Goal: Find specific page/section

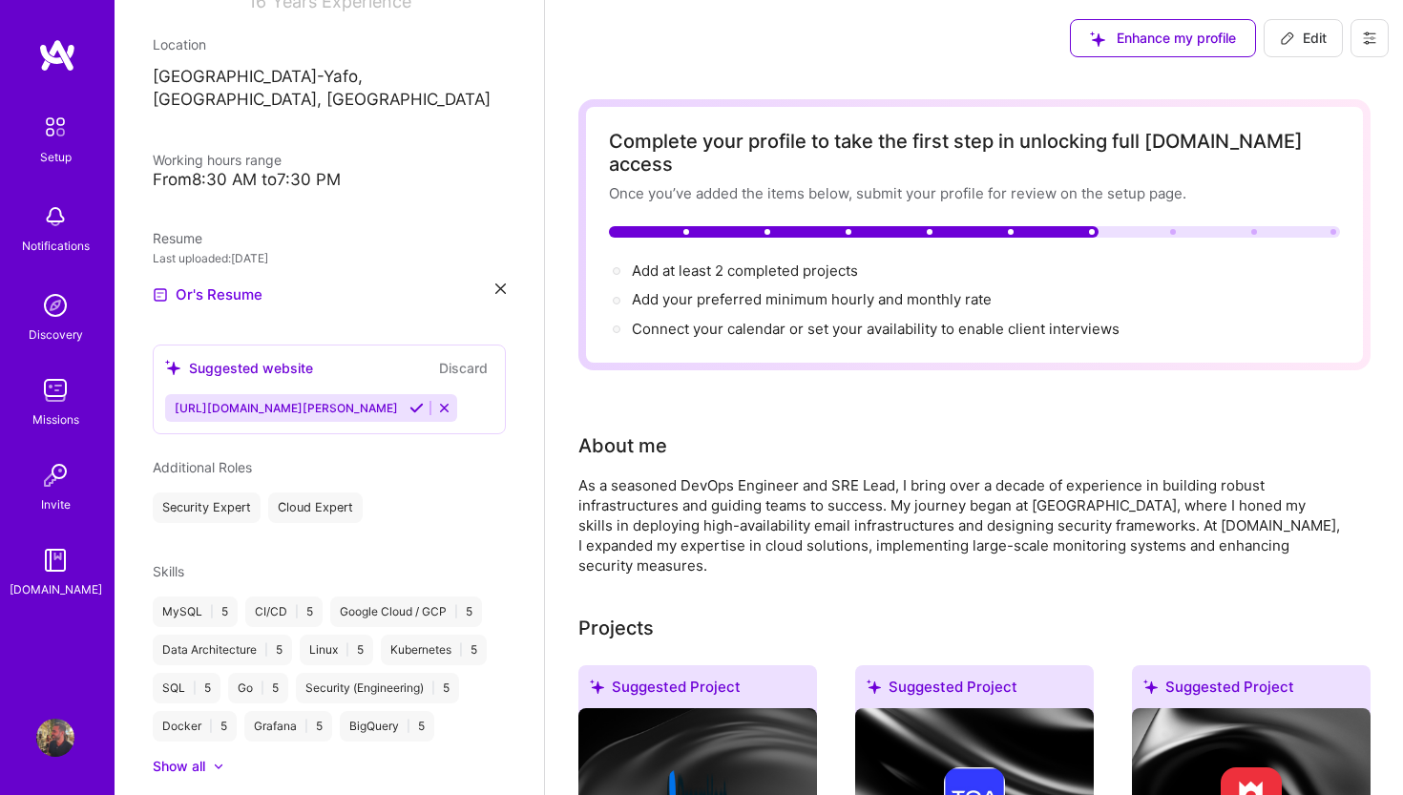
scroll to position [323, 0]
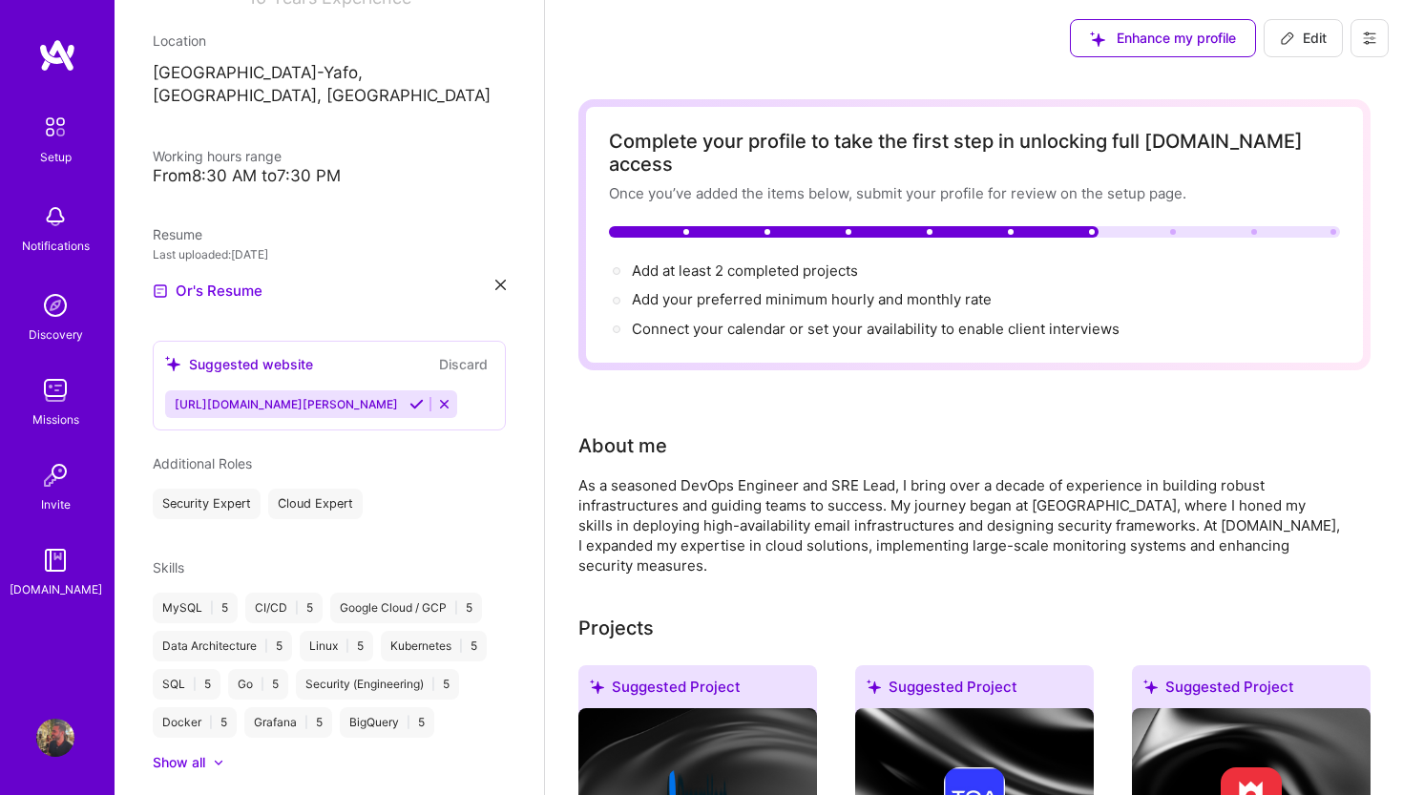
click at [395, 390] on div "[URL][DOMAIN_NAME][PERSON_NAME]" at bounding box center [329, 404] width 328 height 28
click at [353, 390] on div "[URL][DOMAIN_NAME][PERSON_NAME]" at bounding box center [311, 404] width 292 height 28
click at [437, 397] on icon at bounding box center [444, 404] width 14 height 14
click at [478, 353] on button "Discard" at bounding box center [463, 364] width 60 height 22
click at [61, 50] on img at bounding box center [57, 55] width 38 height 34
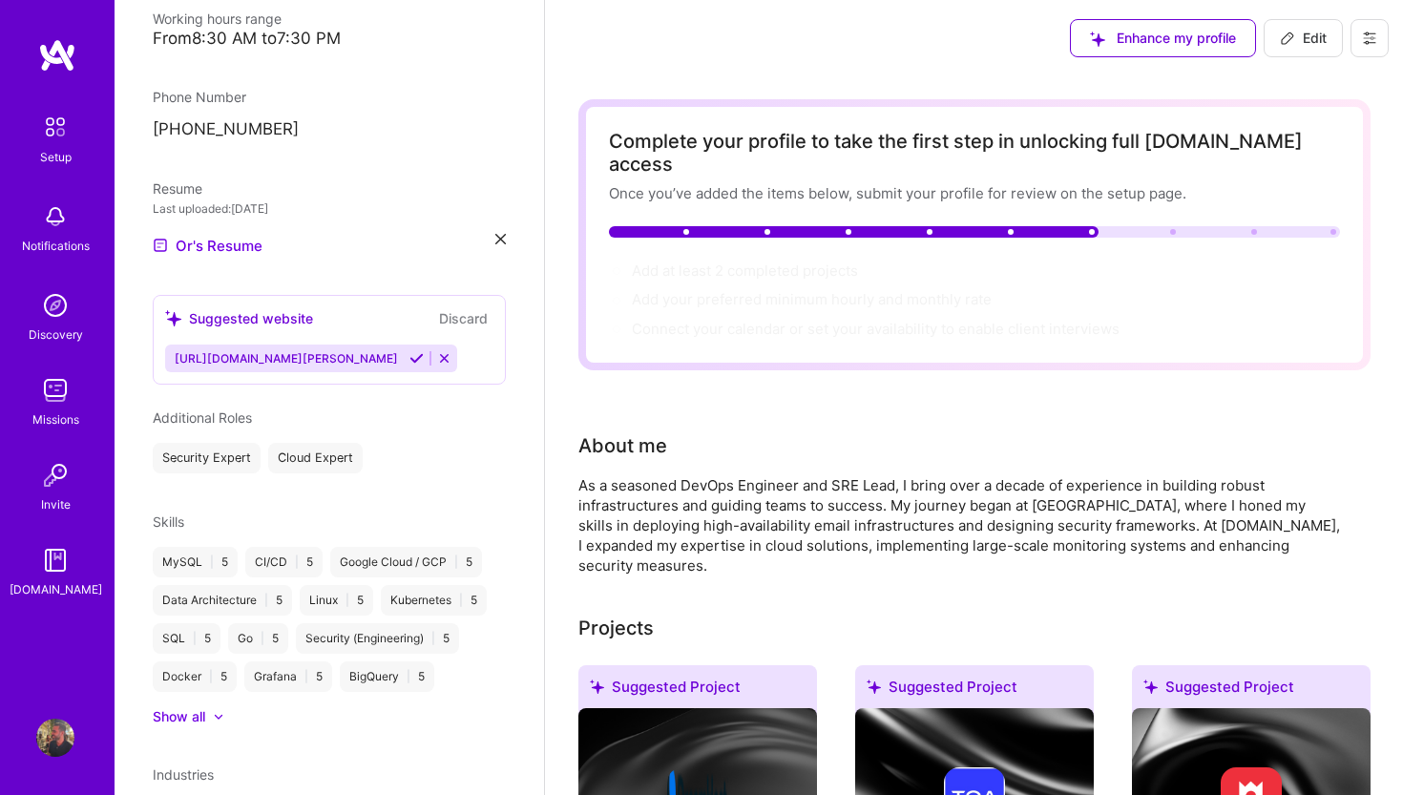
scroll to position [463, 0]
click at [191, 705] on div "Or [PERSON_NAME] DevOps Engineer 16 Years Experience Location [GEOGRAPHIC_DATA]…" at bounding box center [330, 397] width 430 height 795
click at [196, 704] on div "Show all" at bounding box center [179, 713] width 52 height 19
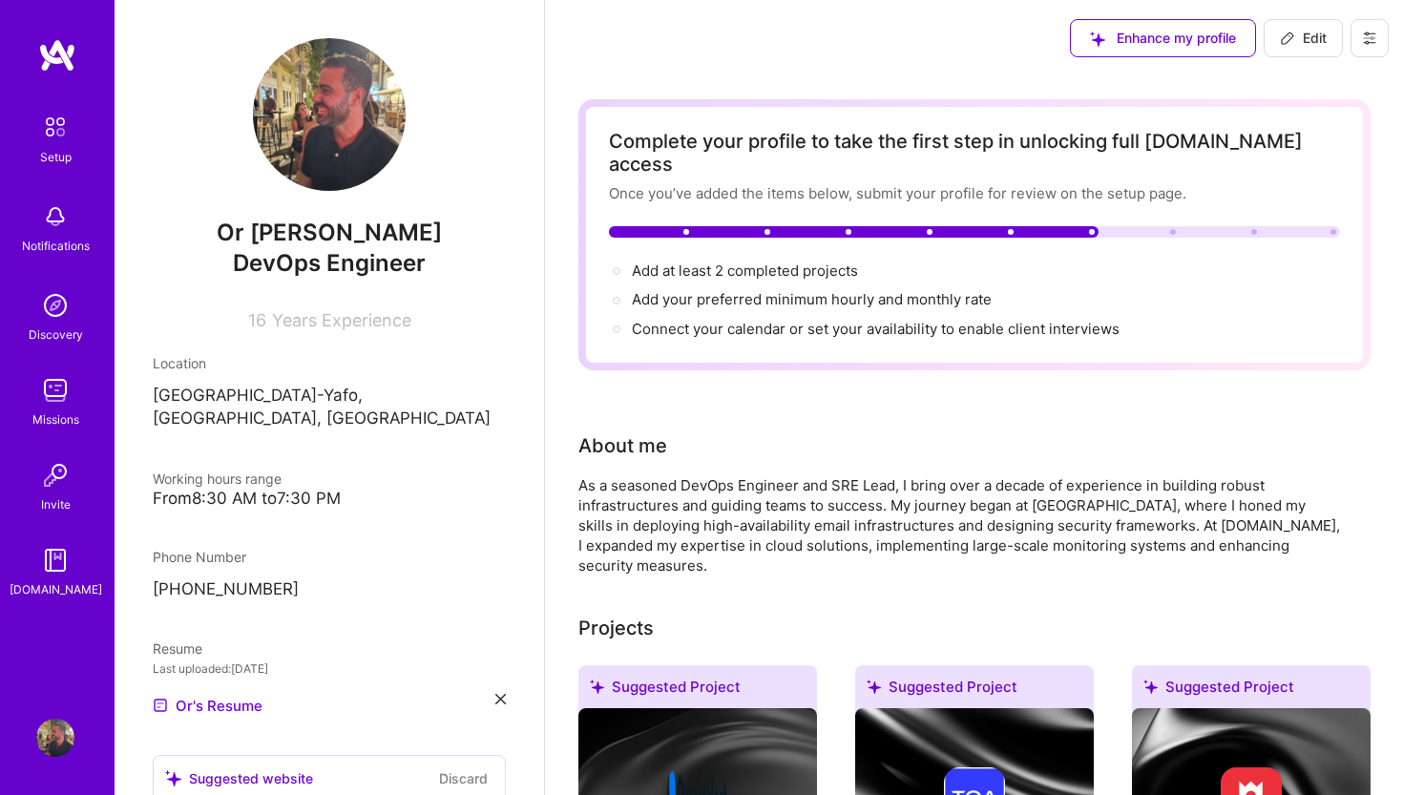
scroll to position [0, 0]
click at [65, 110] on img at bounding box center [55, 127] width 40 height 40
